Goal: Transaction & Acquisition: Book appointment/travel/reservation

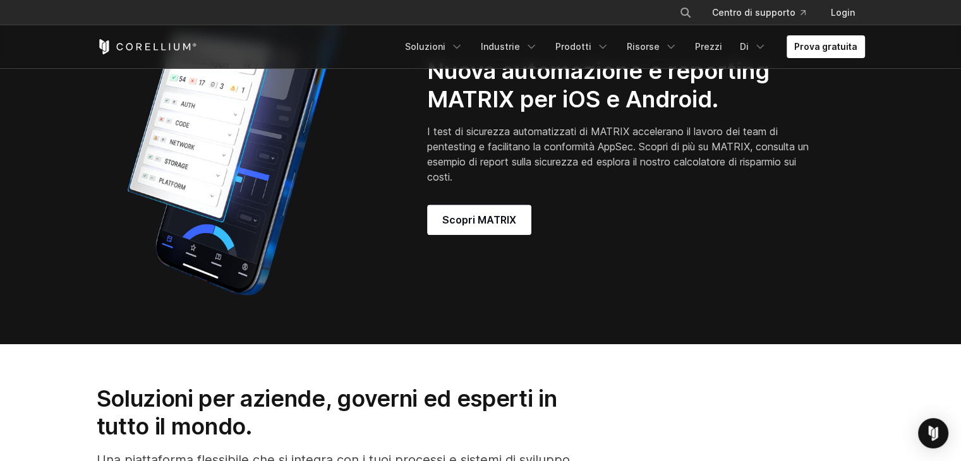
scroll to position [1137, 0]
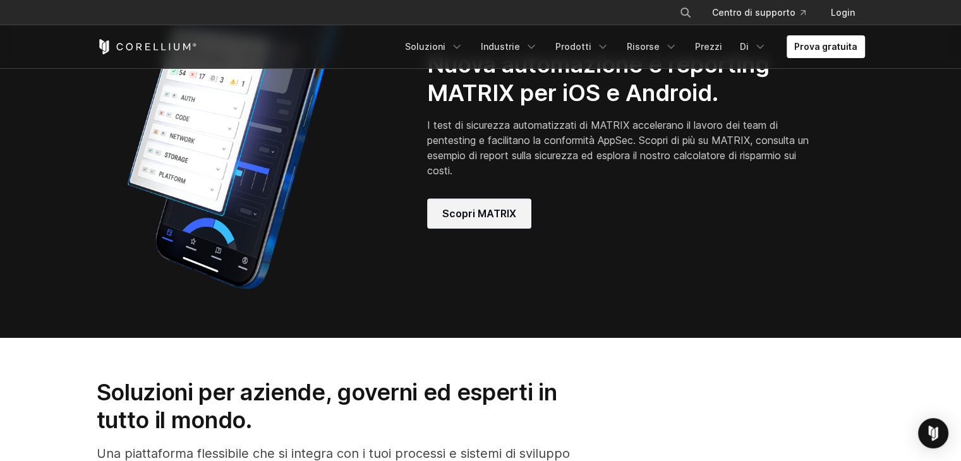
click at [467, 210] on font "Scopri MATRIX" at bounding box center [479, 213] width 74 height 13
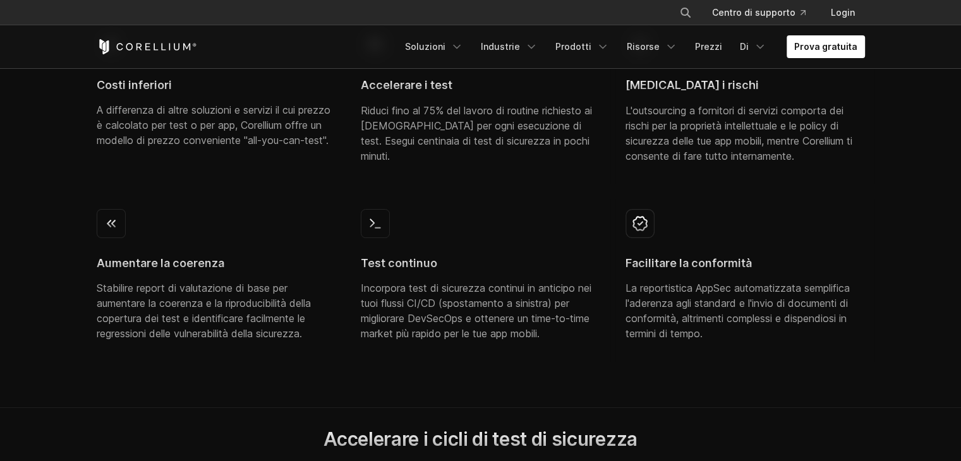
scroll to position [692, 0]
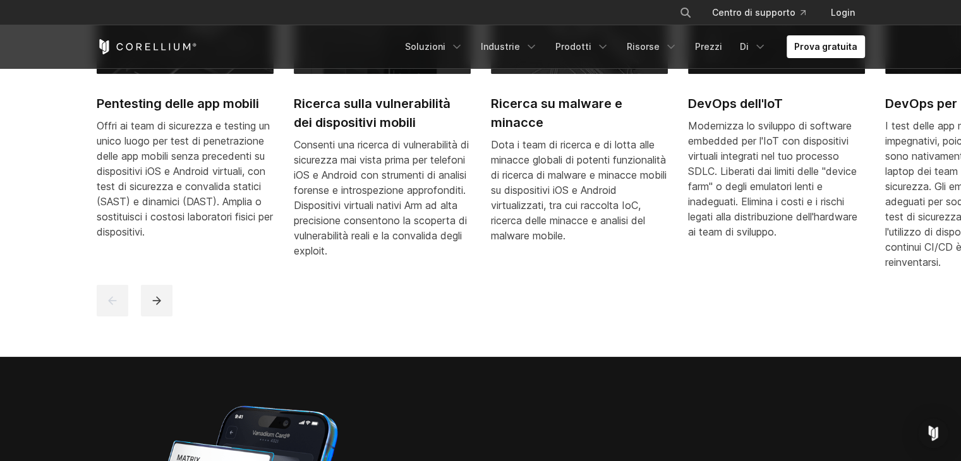
scroll to position [728, 0]
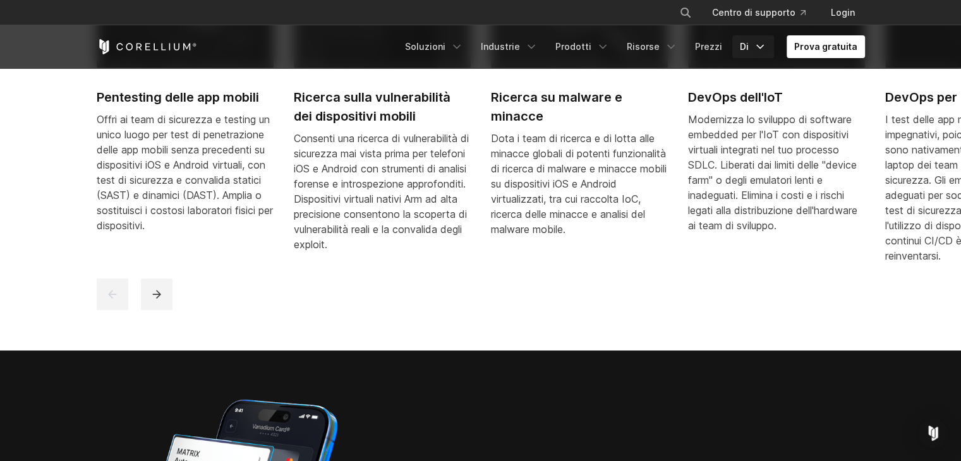
click at [743, 44] on font "Di" at bounding box center [744, 46] width 9 height 11
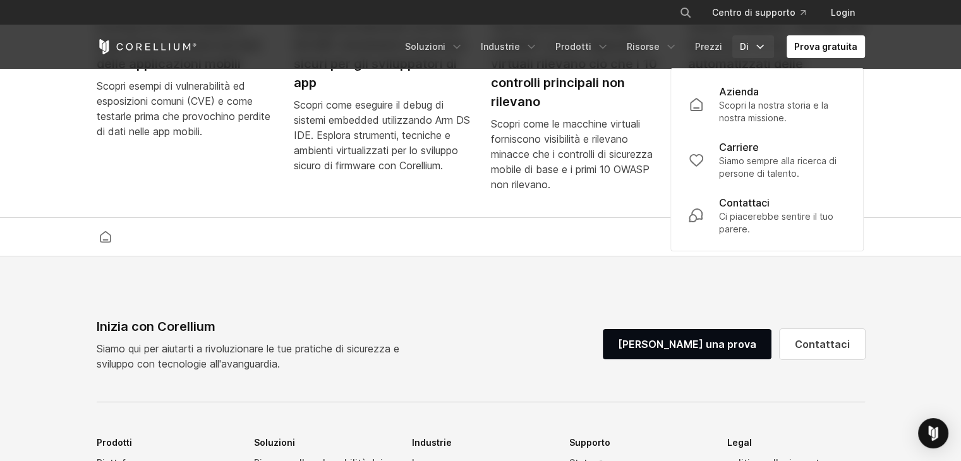
scroll to position [2711, 0]
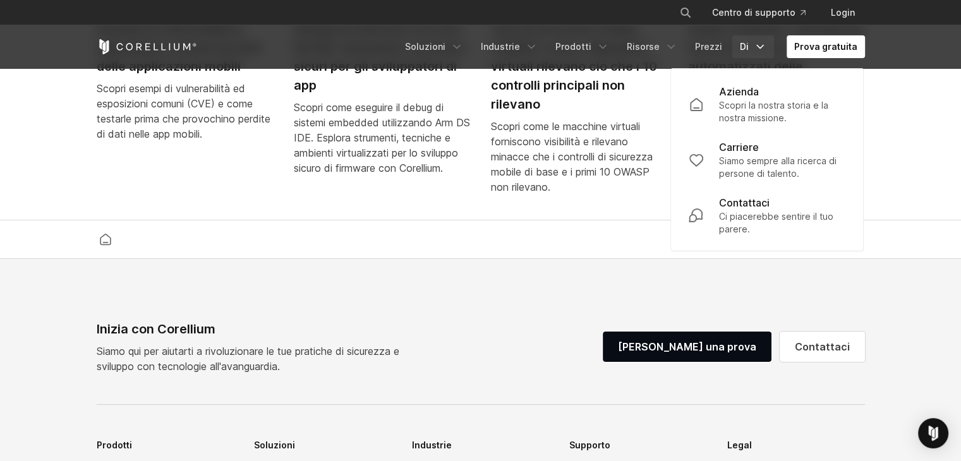
click at [472, 208] on div "Beth Barach • 16 settembre 2025 Esempi di vulnerabilità e esposizioni comuni ne…" at bounding box center [491, 38] width 788 height 341
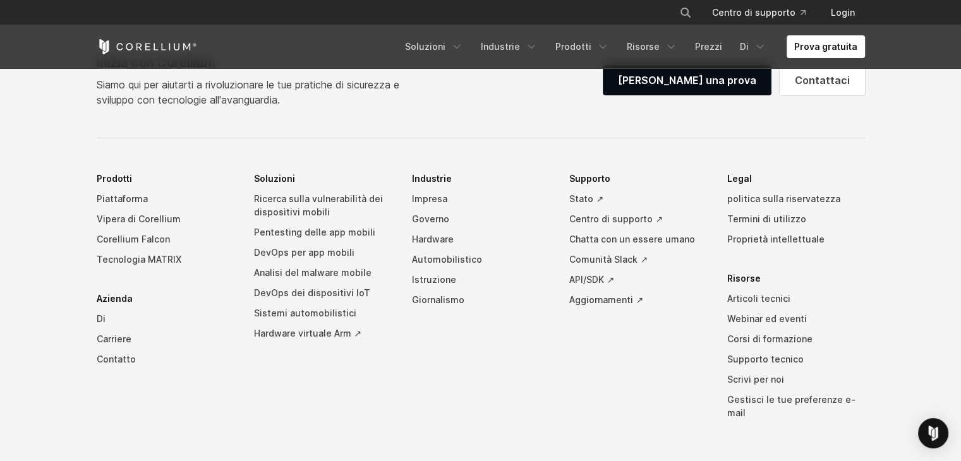
scroll to position [3076, 0]
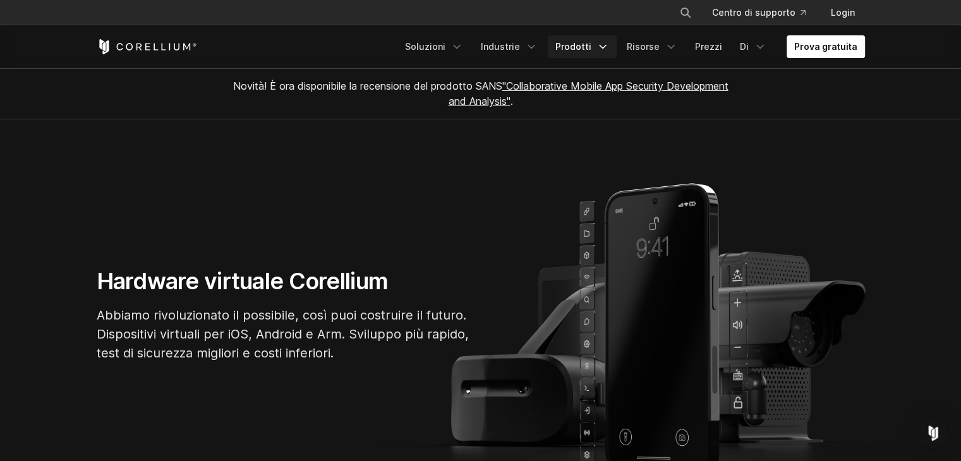
click at [587, 42] on font "Prodotti" at bounding box center [573, 46] width 36 height 11
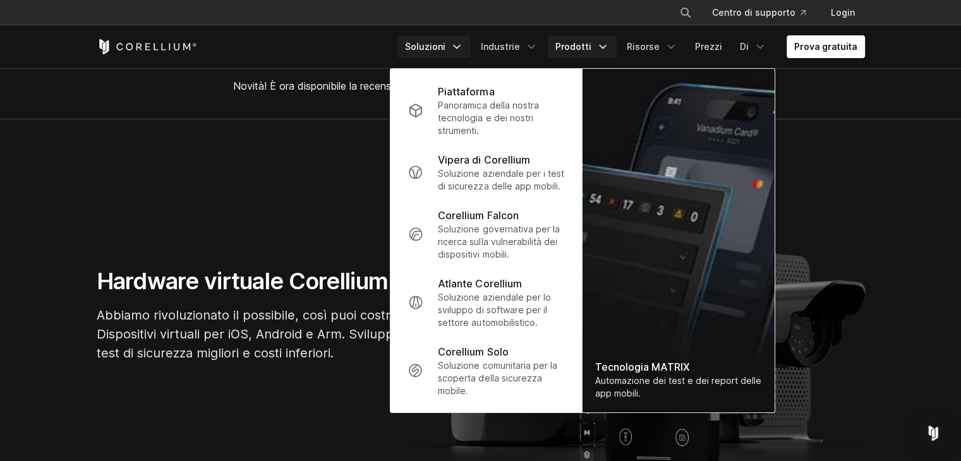
click at [460, 47] on icon "Menu di navigazione" at bounding box center [456, 46] width 13 height 13
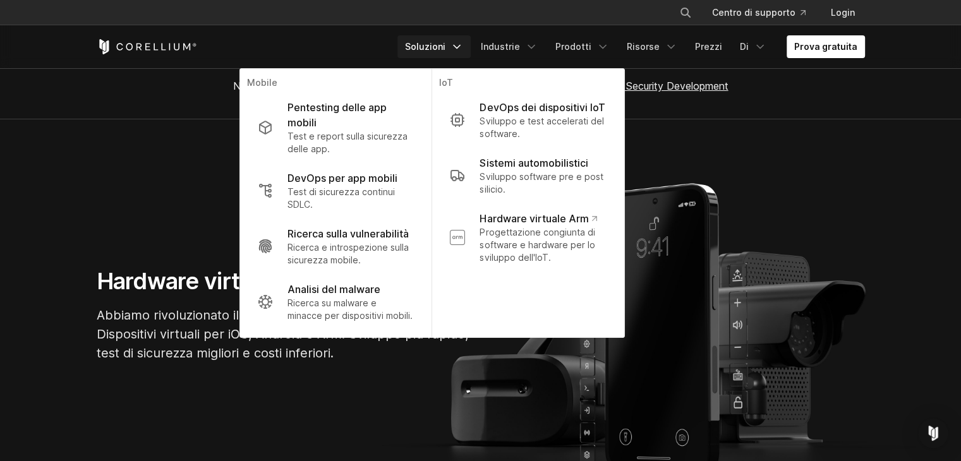
click at [19, 197] on section "Hardware virtuale Corellium Abbiamo rivoluzionato il possibile, così puoi costr…" at bounding box center [480, 319] width 961 height 401
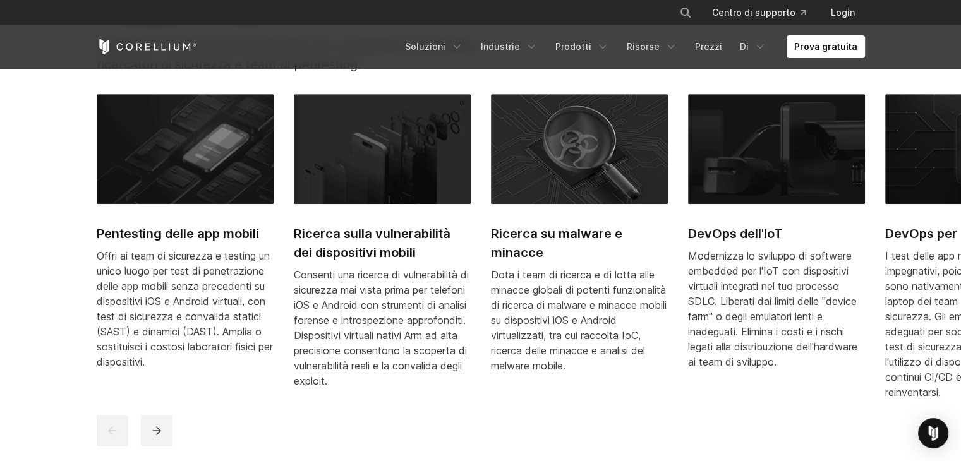
scroll to position [594, 0]
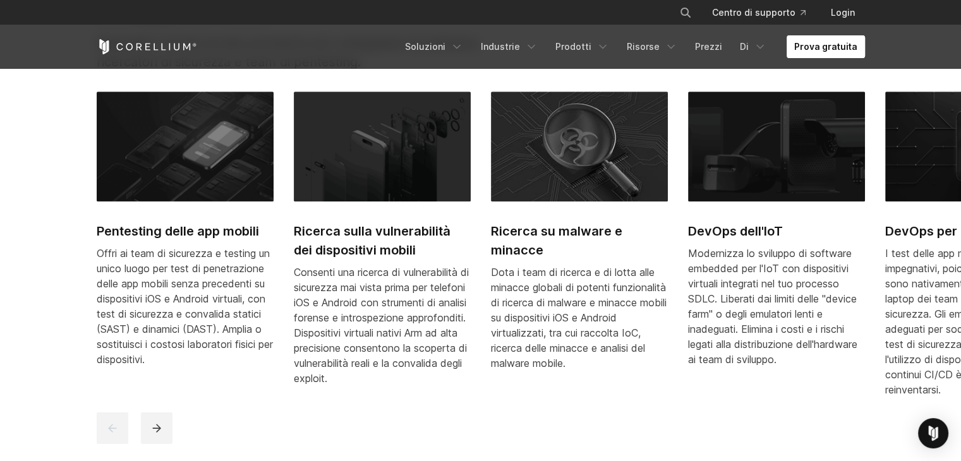
click at [841, 51] on font "Prova gratuita" at bounding box center [825, 46] width 63 height 11
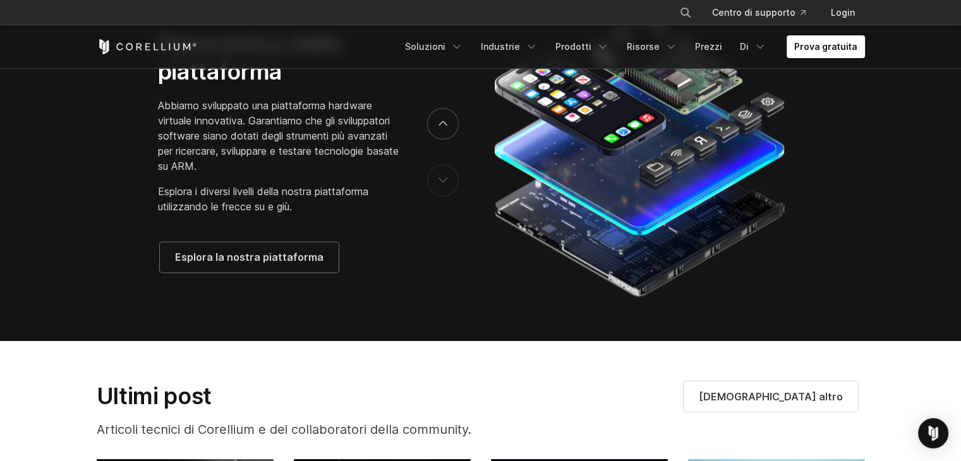
scroll to position [2120, 0]
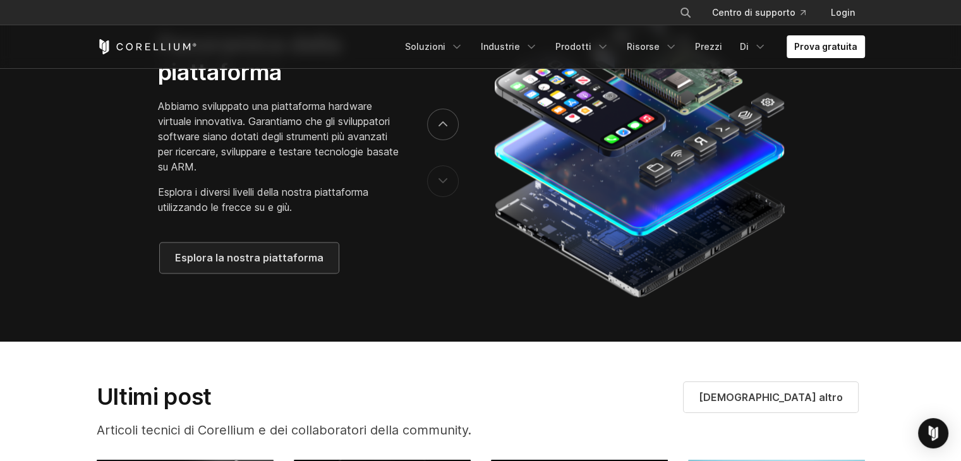
click at [294, 261] on link "Esplora la nostra piattaforma" at bounding box center [249, 258] width 179 height 30
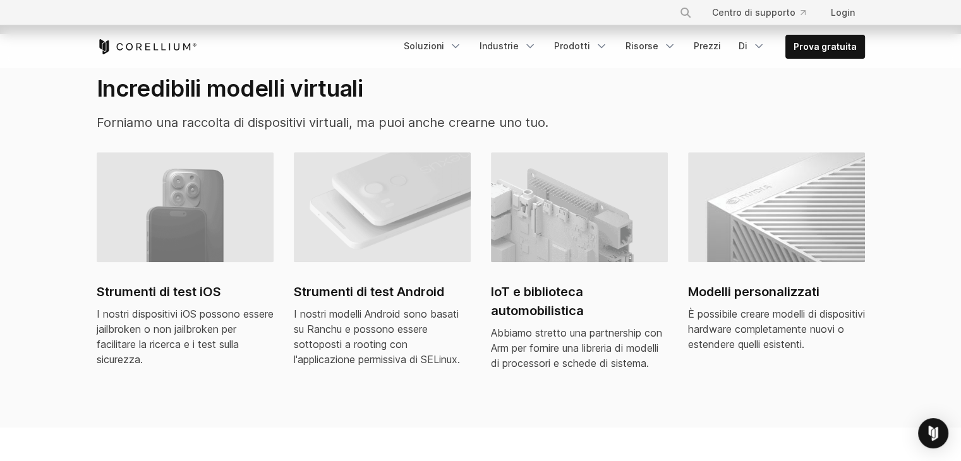
scroll to position [987, 0]
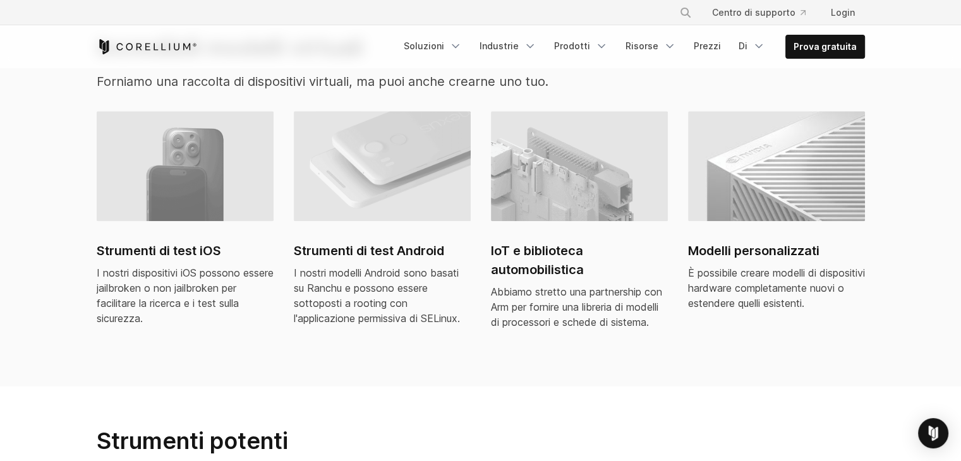
click at [181, 275] on link "Strumenti di test iOS I nostri dispositivi iOS possono essere jailbroken o non …" at bounding box center [185, 226] width 177 height 230
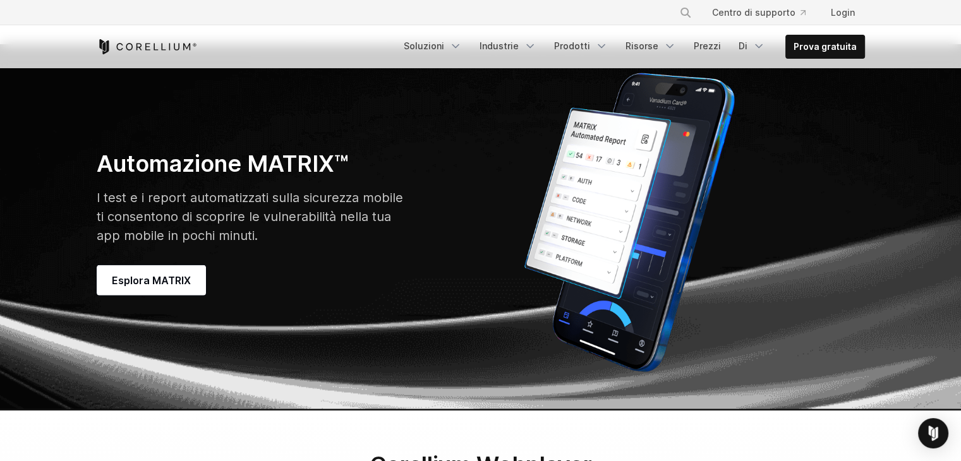
scroll to position [3872, 0]
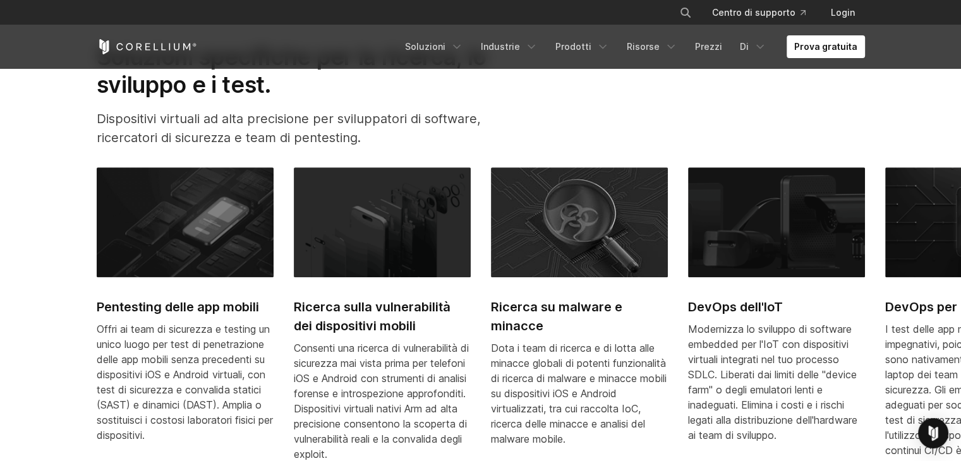
scroll to position [639, 0]
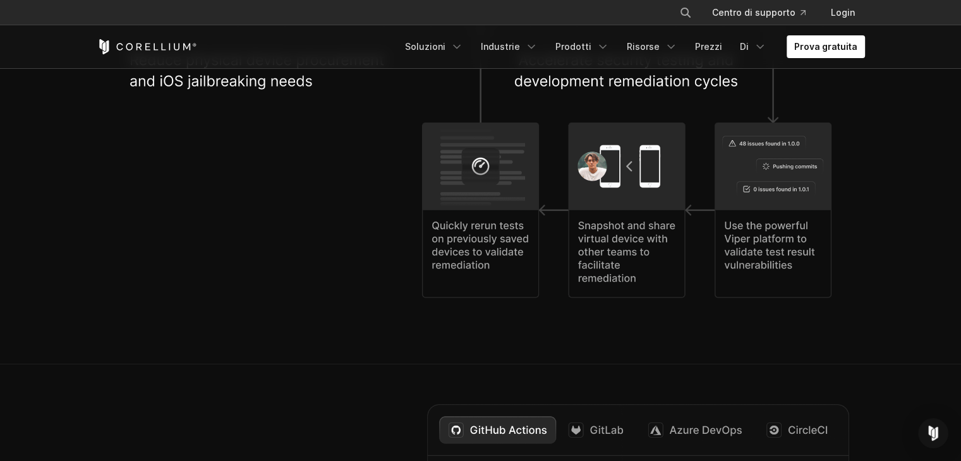
scroll to position [2945, 0]
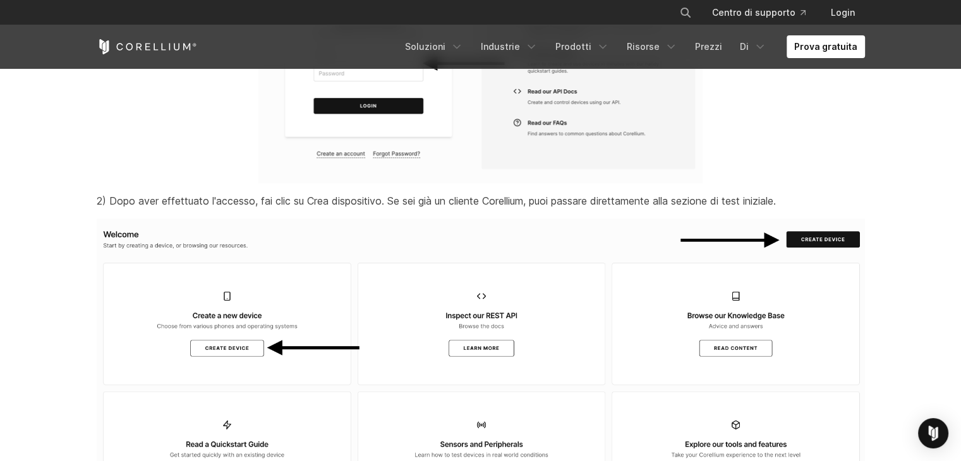
scroll to position [1573, 0]
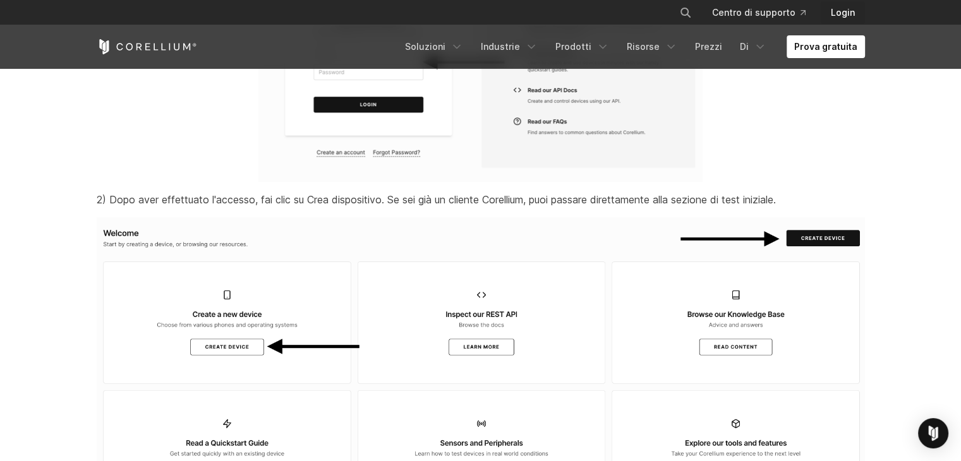
click at [839, 13] on font "Login" at bounding box center [843, 12] width 24 height 11
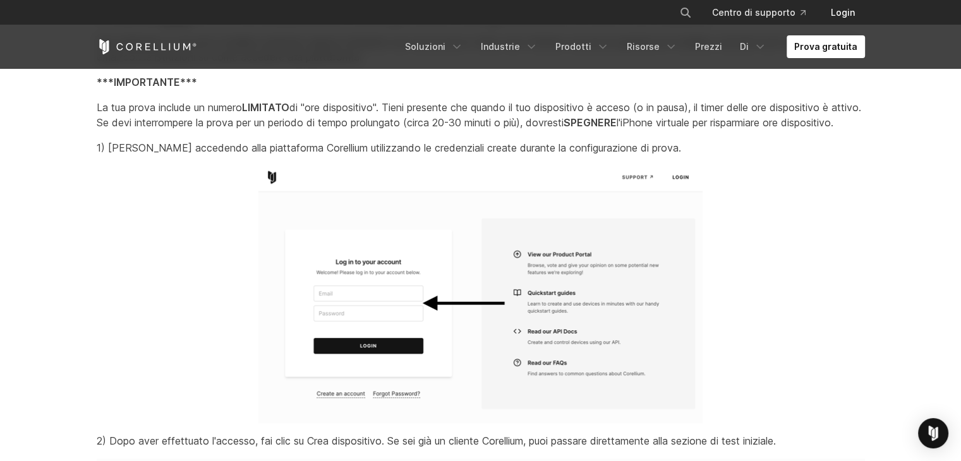
scroll to position [1314, 0]
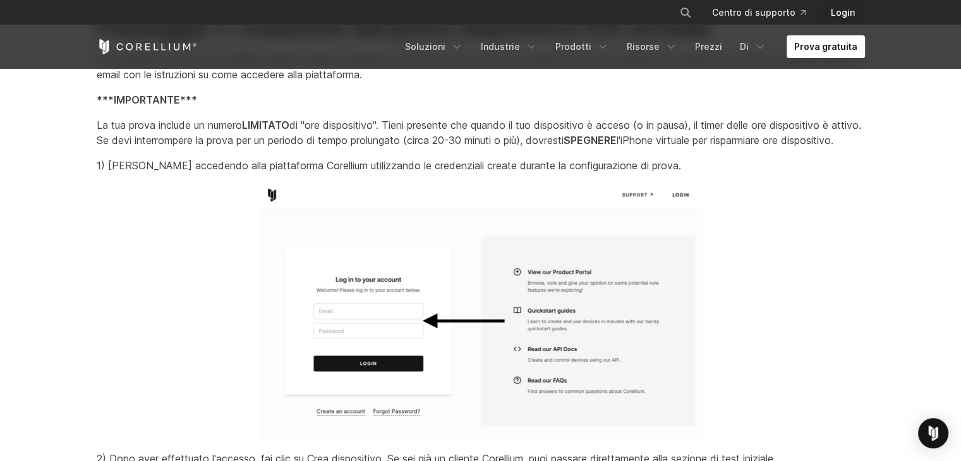
click at [839, 12] on font "Login" at bounding box center [843, 12] width 24 height 11
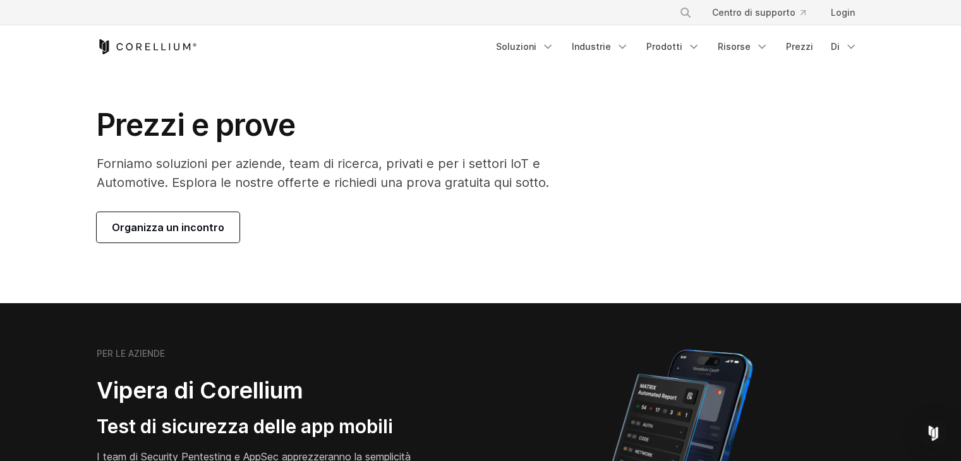
scroll to position [24, 0]
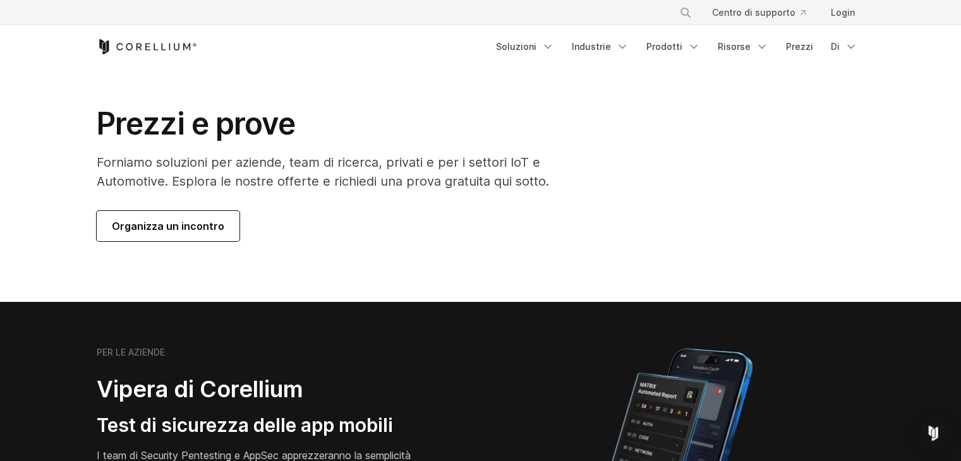
click at [183, 215] on link "Organizza un incontro" at bounding box center [168, 226] width 143 height 30
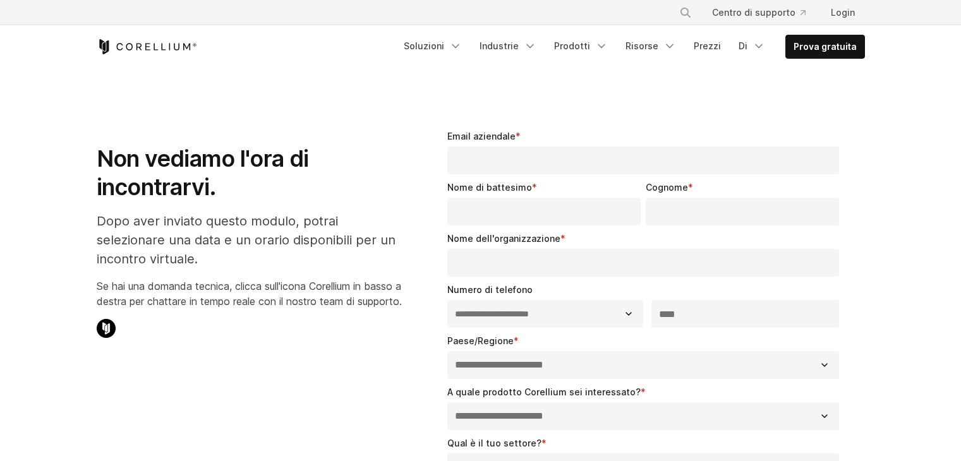
select select "**"
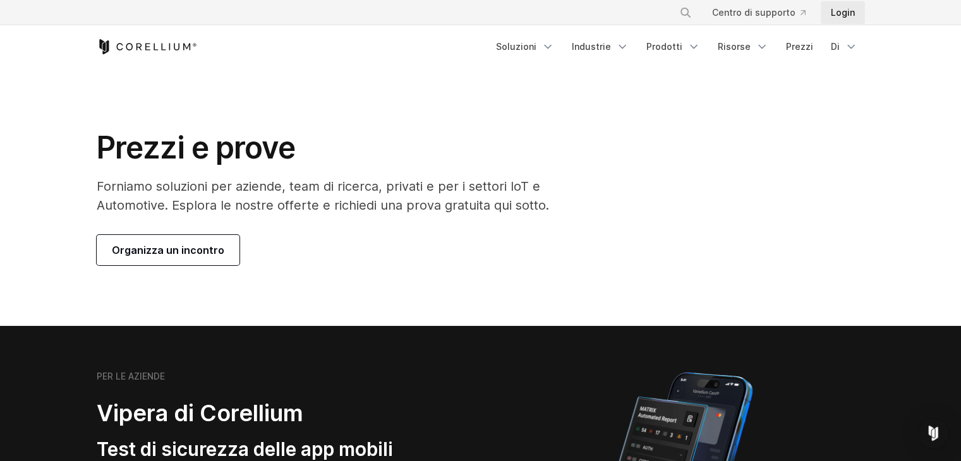
click at [851, 11] on font "Login" at bounding box center [843, 12] width 24 height 11
click at [184, 248] on font "Organizza un incontro" at bounding box center [168, 250] width 112 height 13
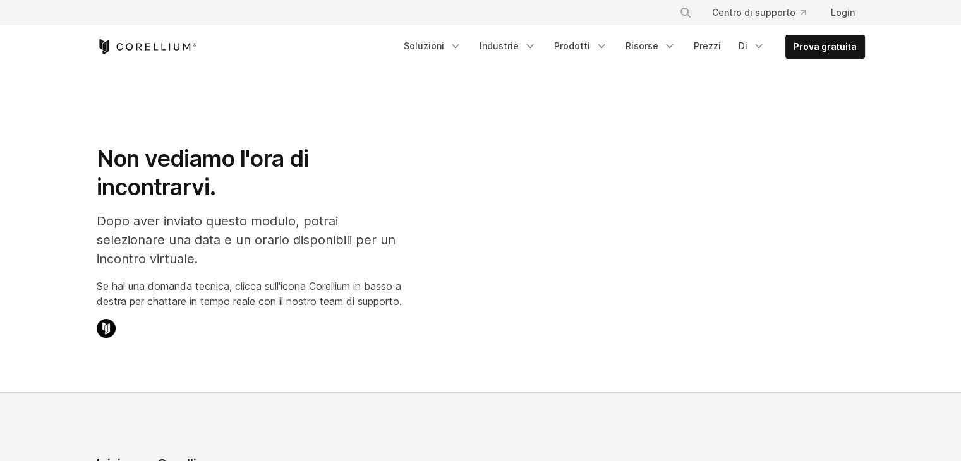
select select "**"
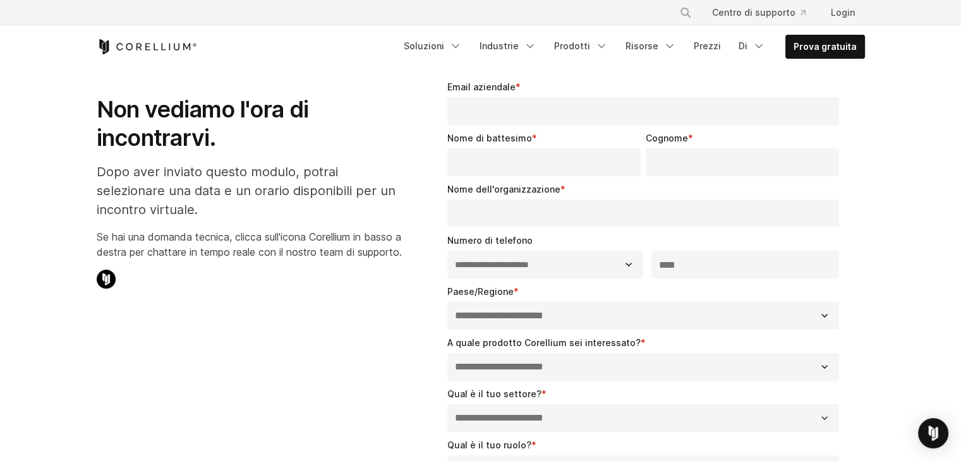
scroll to position [48, 0]
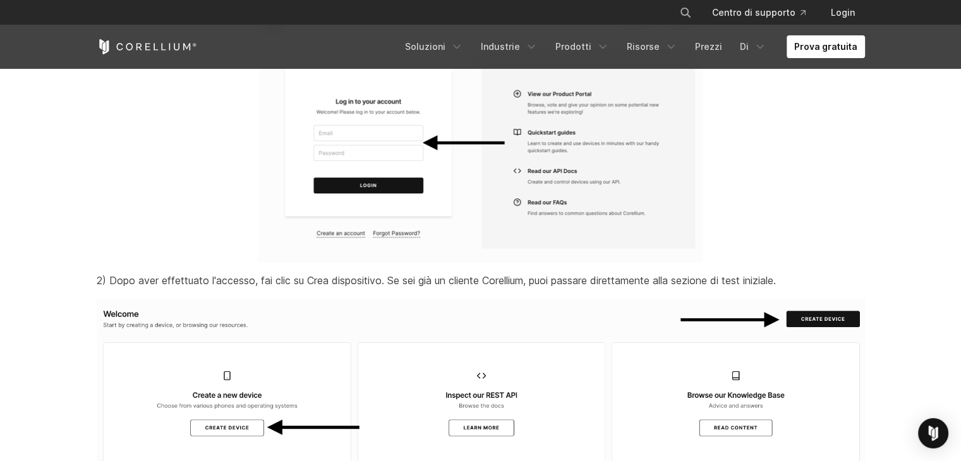
scroll to position [1505, 0]
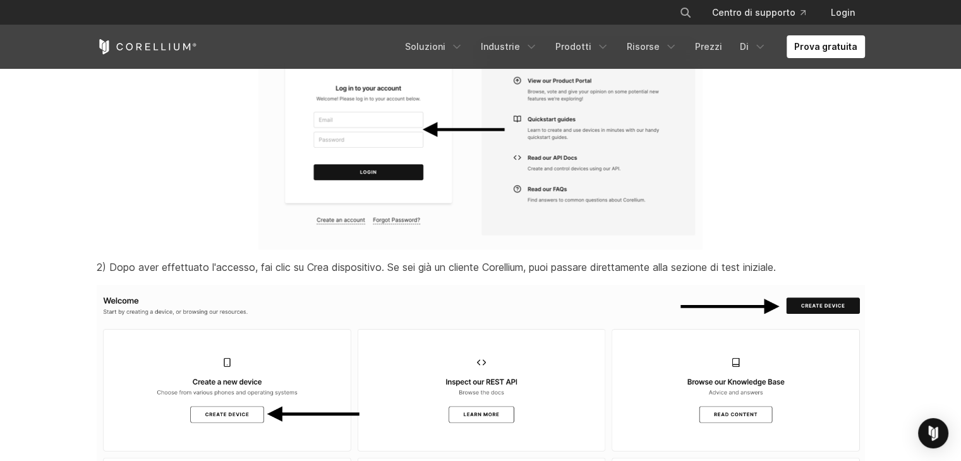
click at [793, 335] on img at bounding box center [481, 435] width 768 height 301
click at [836, 43] on font "Prova gratuita" at bounding box center [825, 46] width 63 height 11
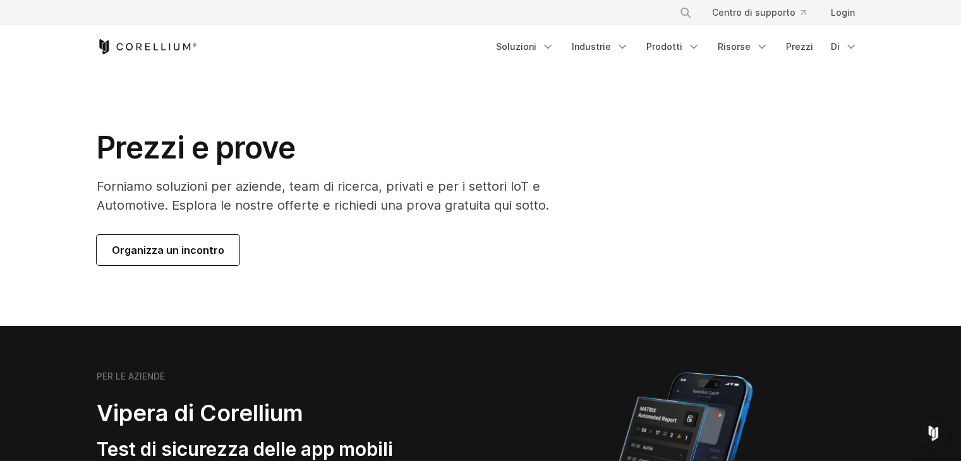
click at [208, 245] on font "Organizza un incontro" at bounding box center [168, 250] width 112 height 13
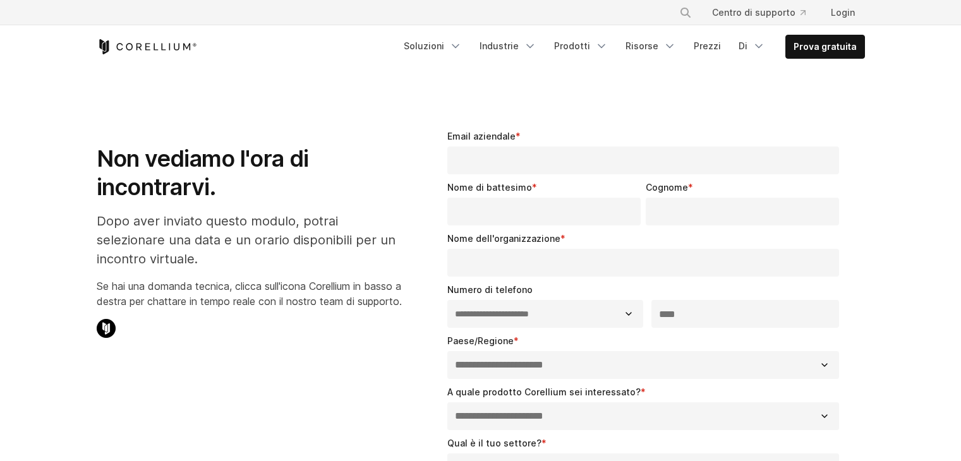
select select "**"
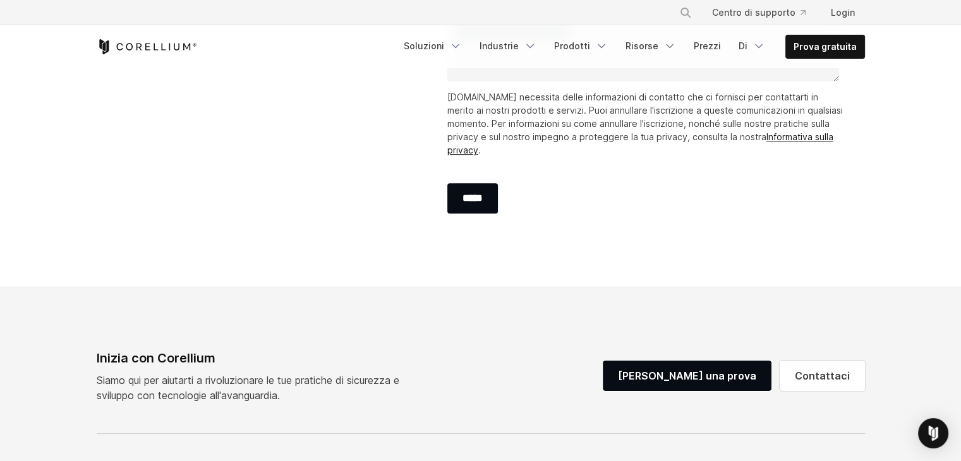
scroll to position [538, 0]
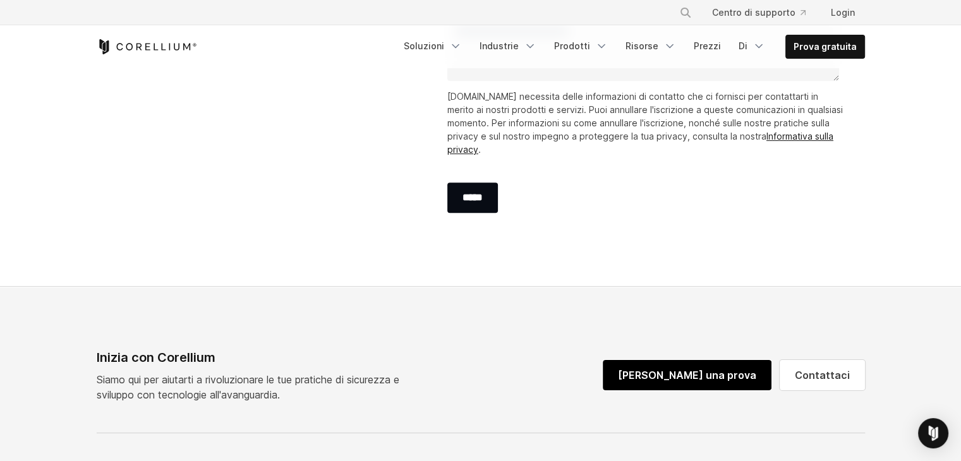
click at [734, 360] on link "[PERSON_NAME] una prova" at bounding box center [687, 375] width 169 height 30
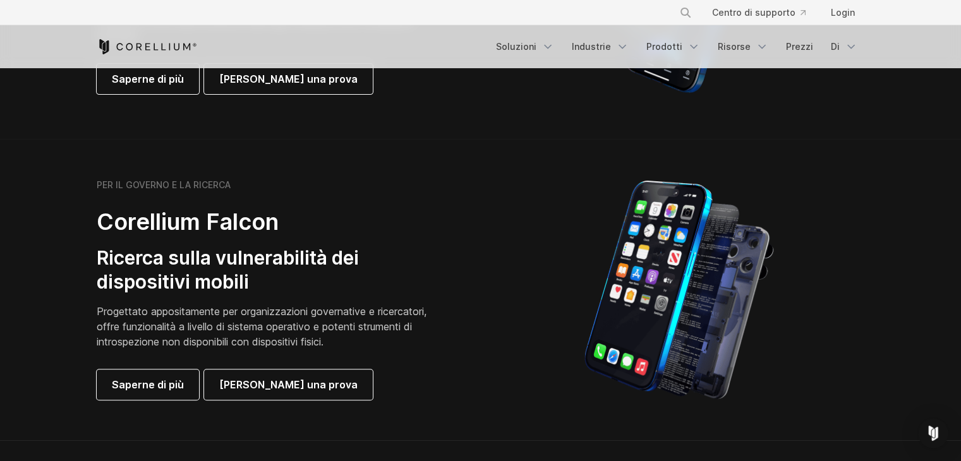
scroll to position [491, 0]
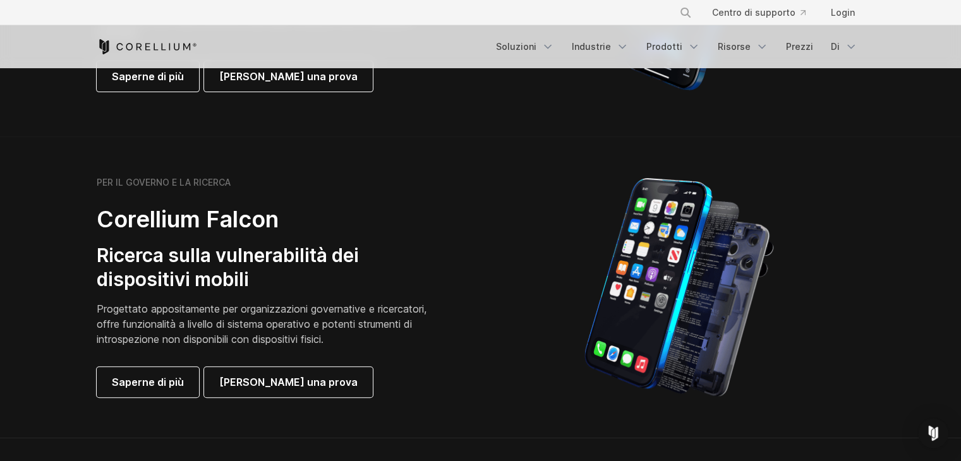
click at [260, 398] on section "PER IL GOVERNO E LA RICERCA Corellium Falcon Ricerca sulla vulnerabilità dei di…" at bounding box center [480, 287] width 961 height 302
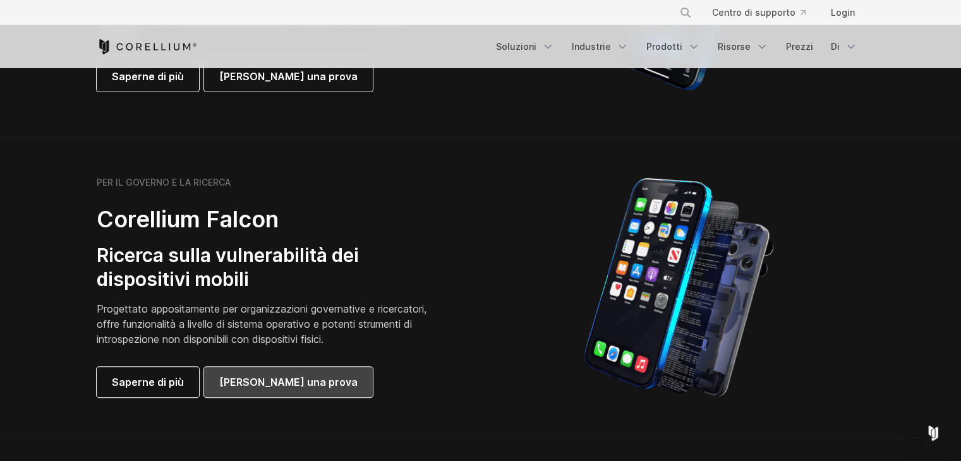
click at [268, 390] on link "[PERSON_NAME] una prova" at bounding box center [288, 382] width 169 height 30
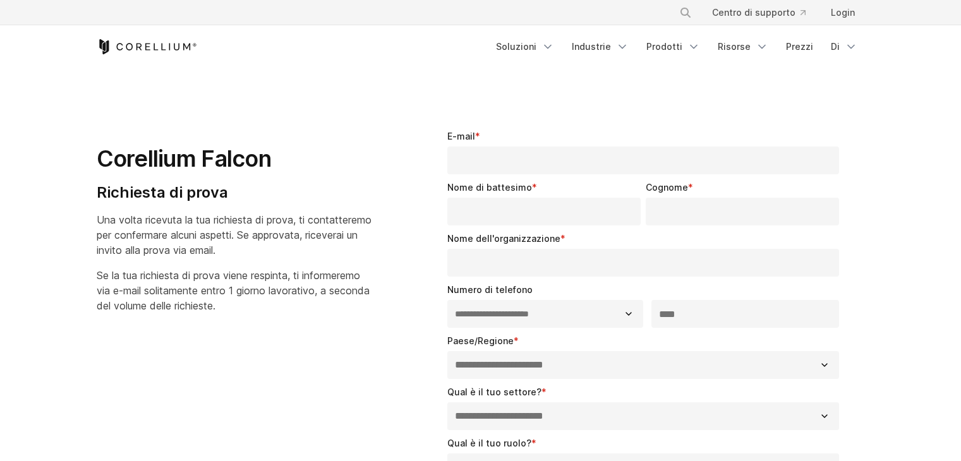
select select "**"
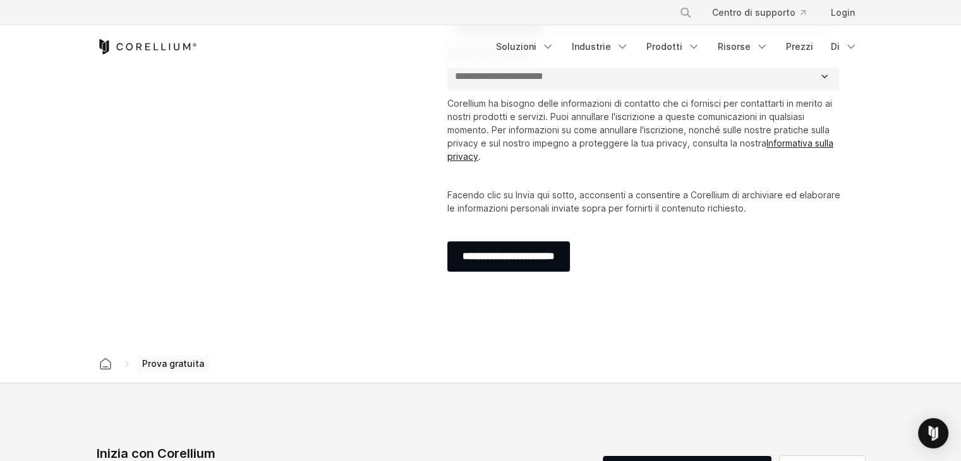
scroll to position [395, 0]
